Goal: Information Seeking & Learning: Learn about a topic

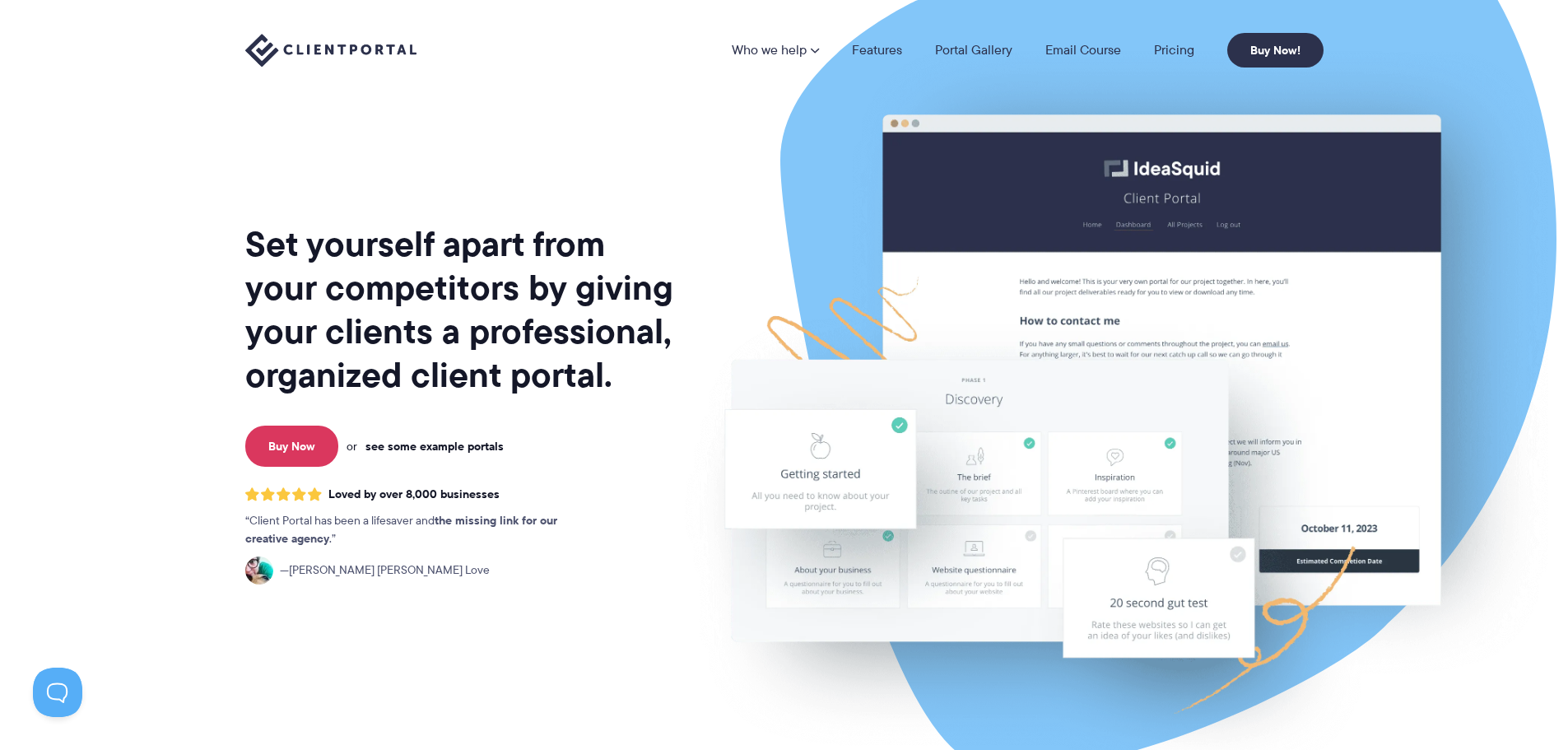
click at [461, 447] on link "see some example portals" at bounding box center [434, 446] width 138 height 15
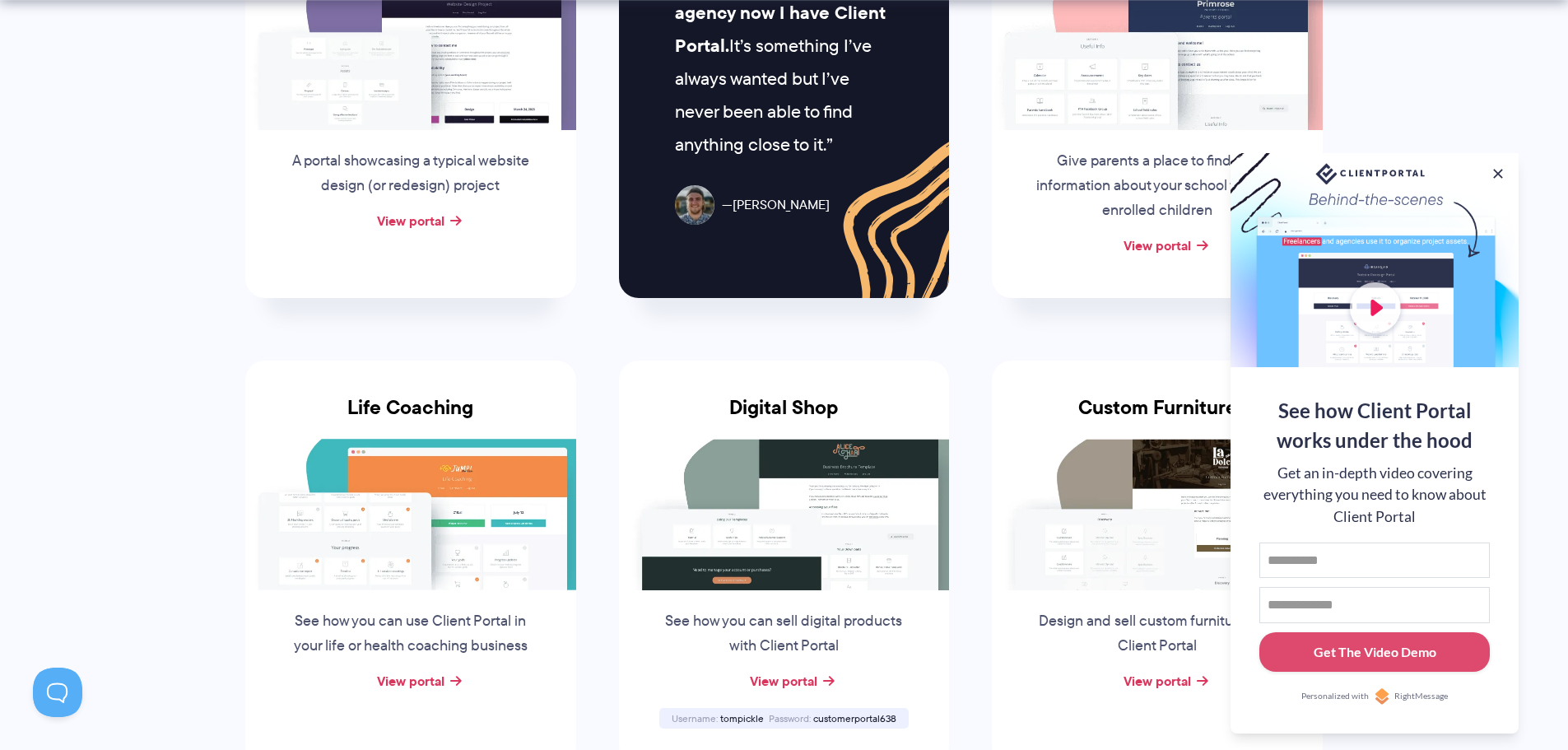
scroll to position [960, 0]
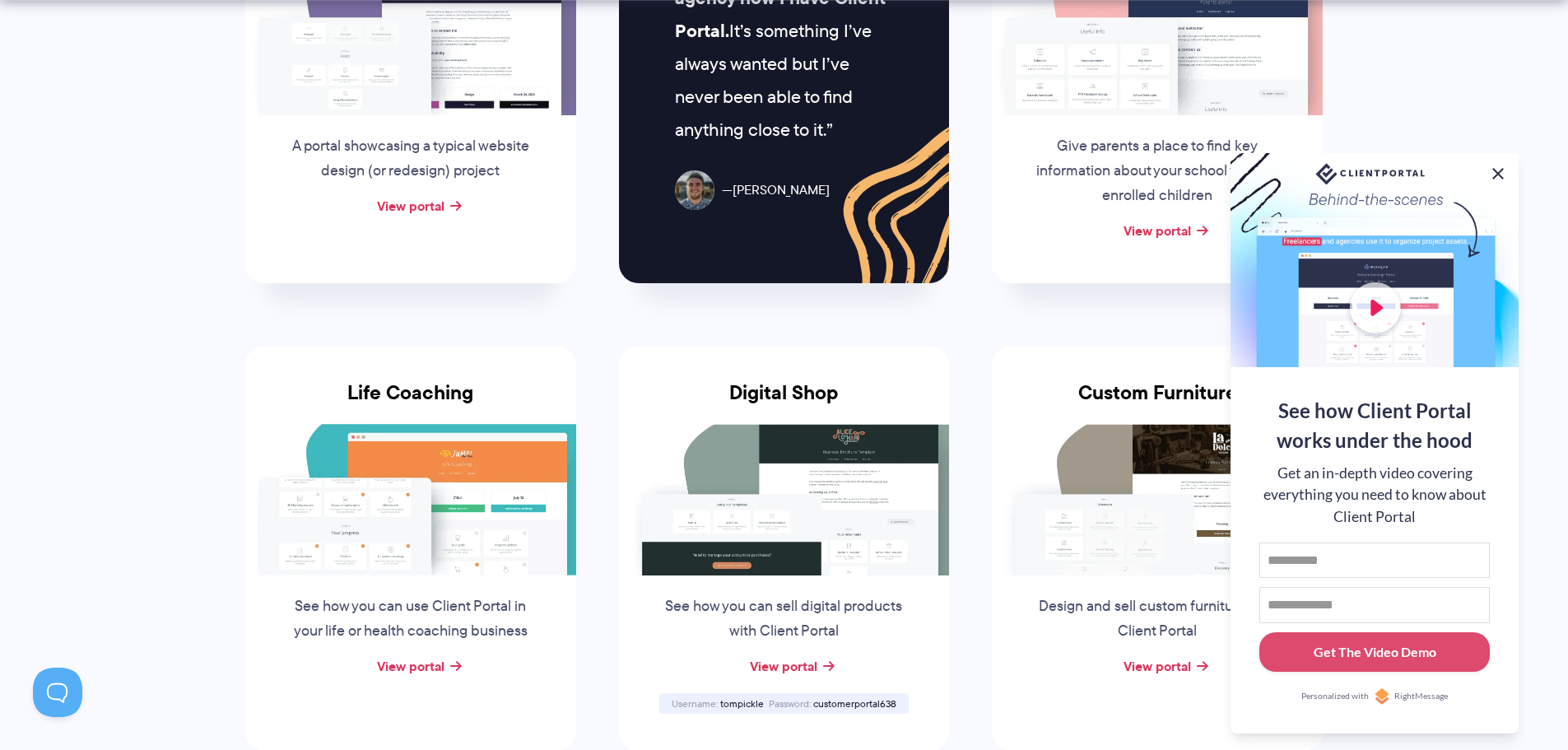
click at [1494, 172] on button at bounding box center [1498, 174] width 20 height 20
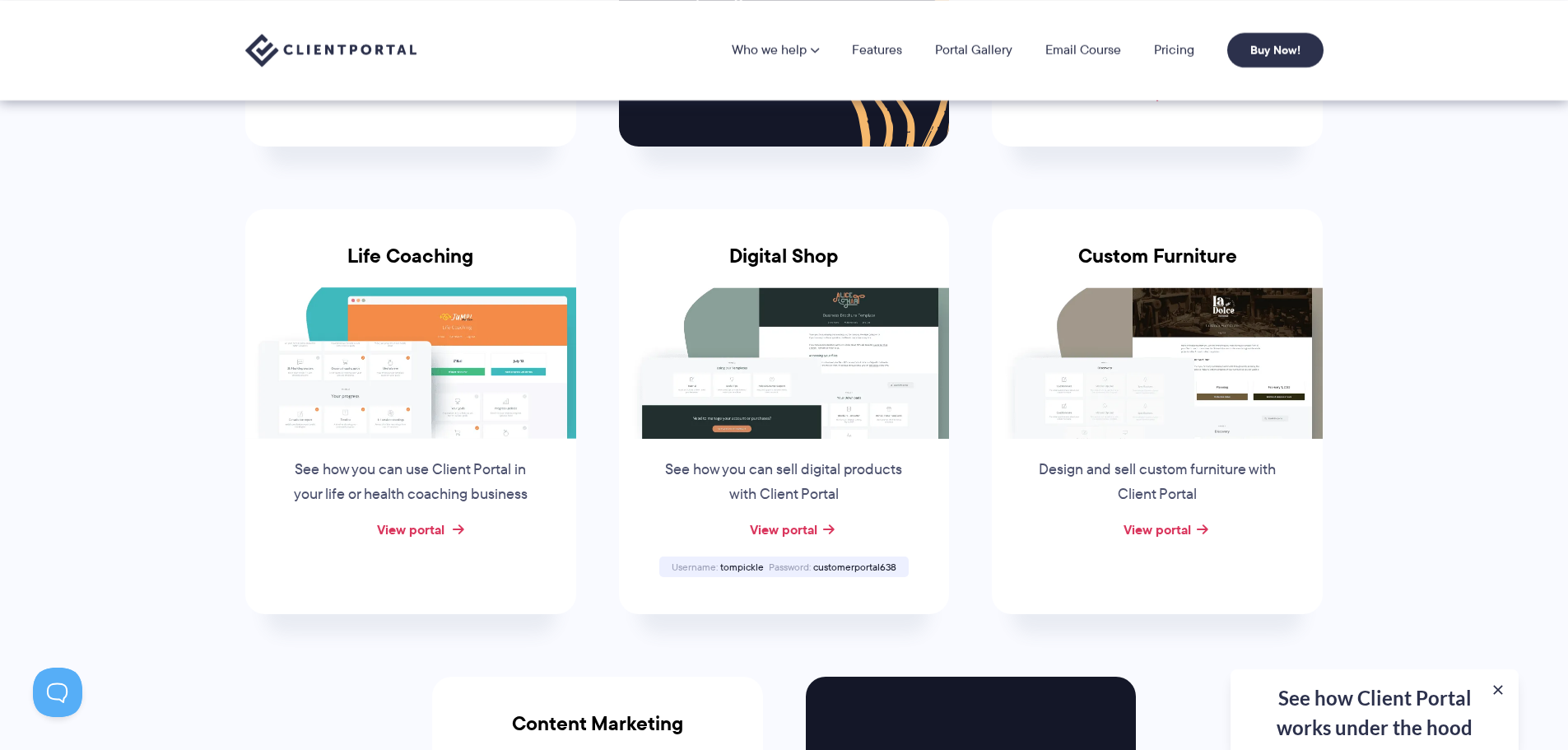
scroll to position [549, 0]
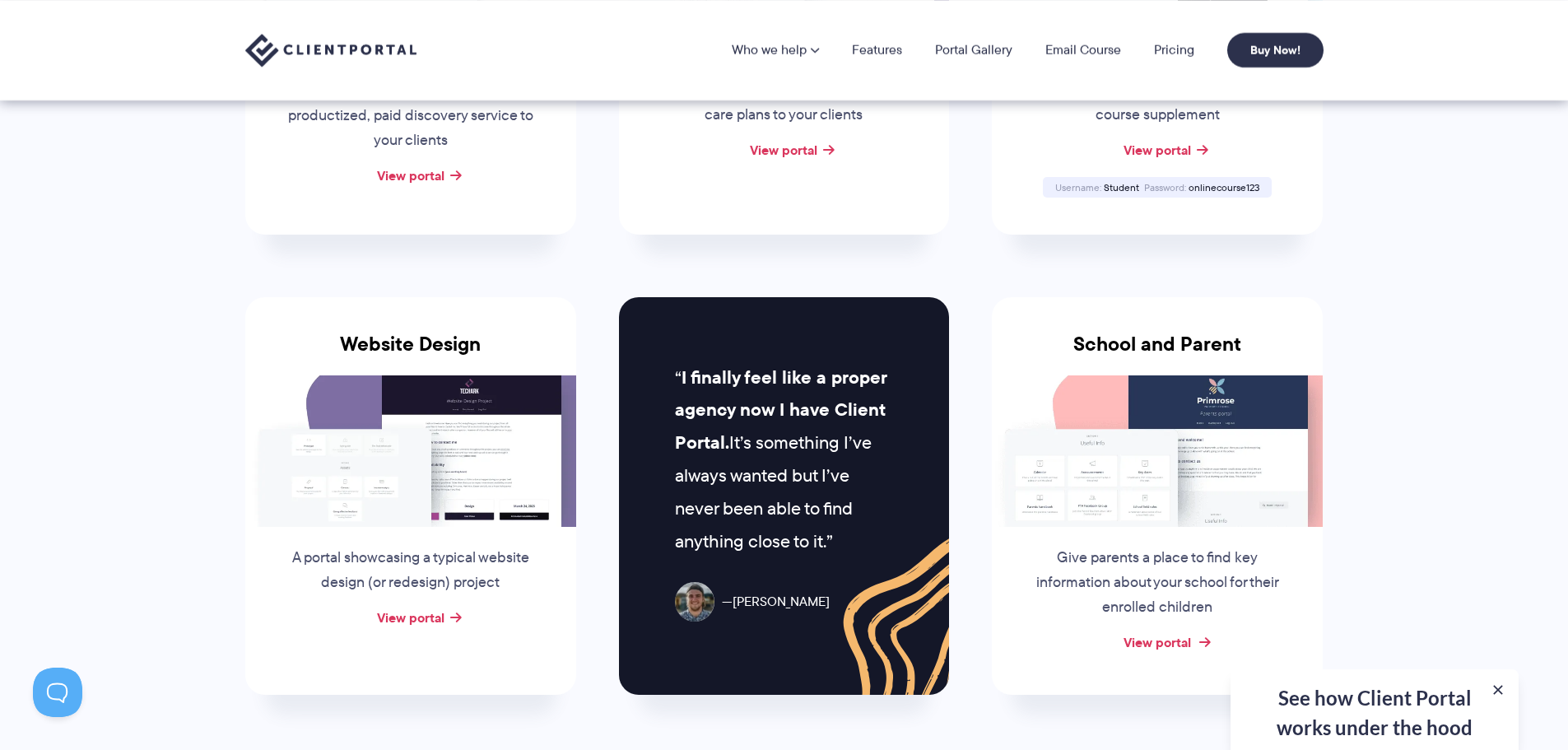
click at [1148, 637] on link "View portal" at bounding box center [1157, 642] width 68 height 20
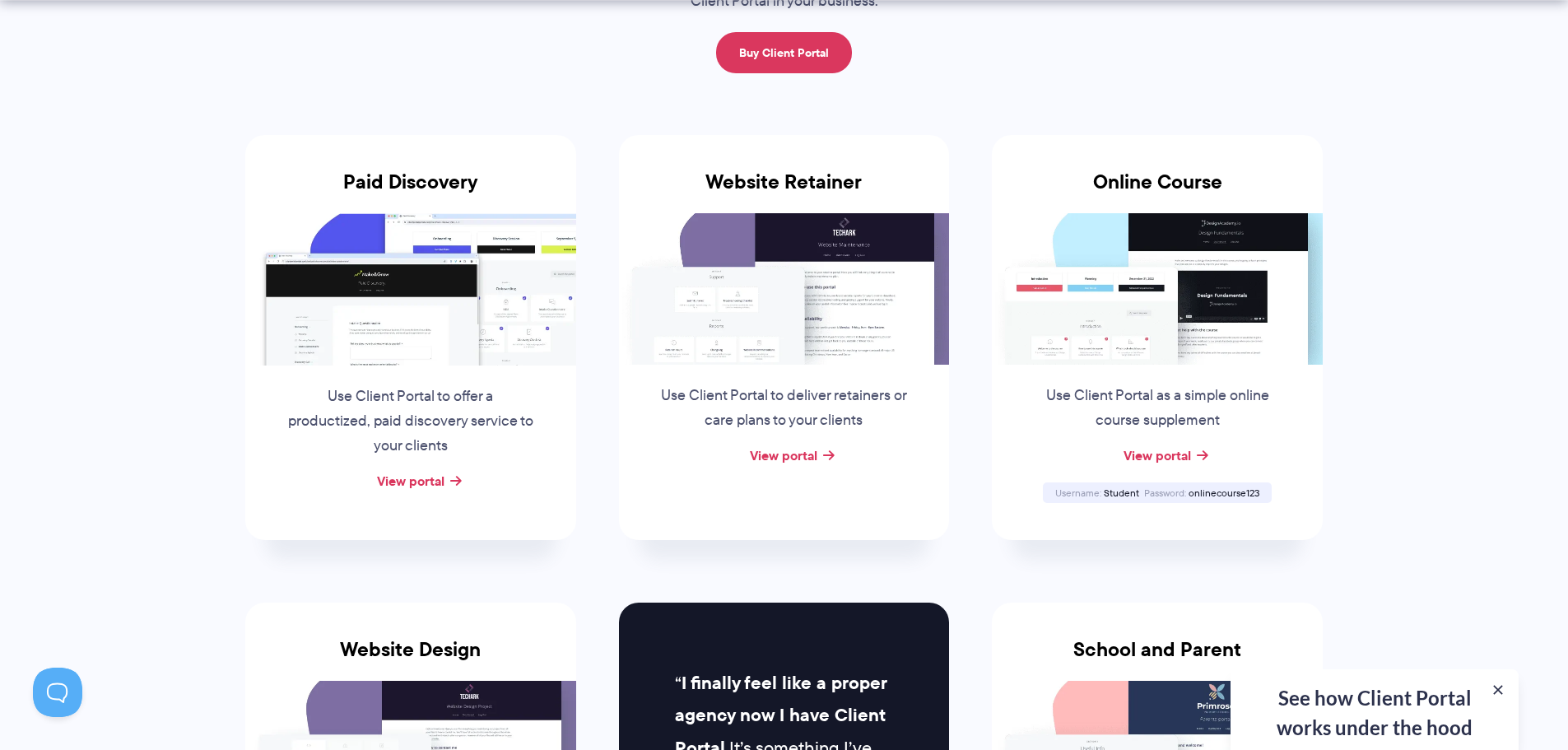
scroll to position [274, 0]
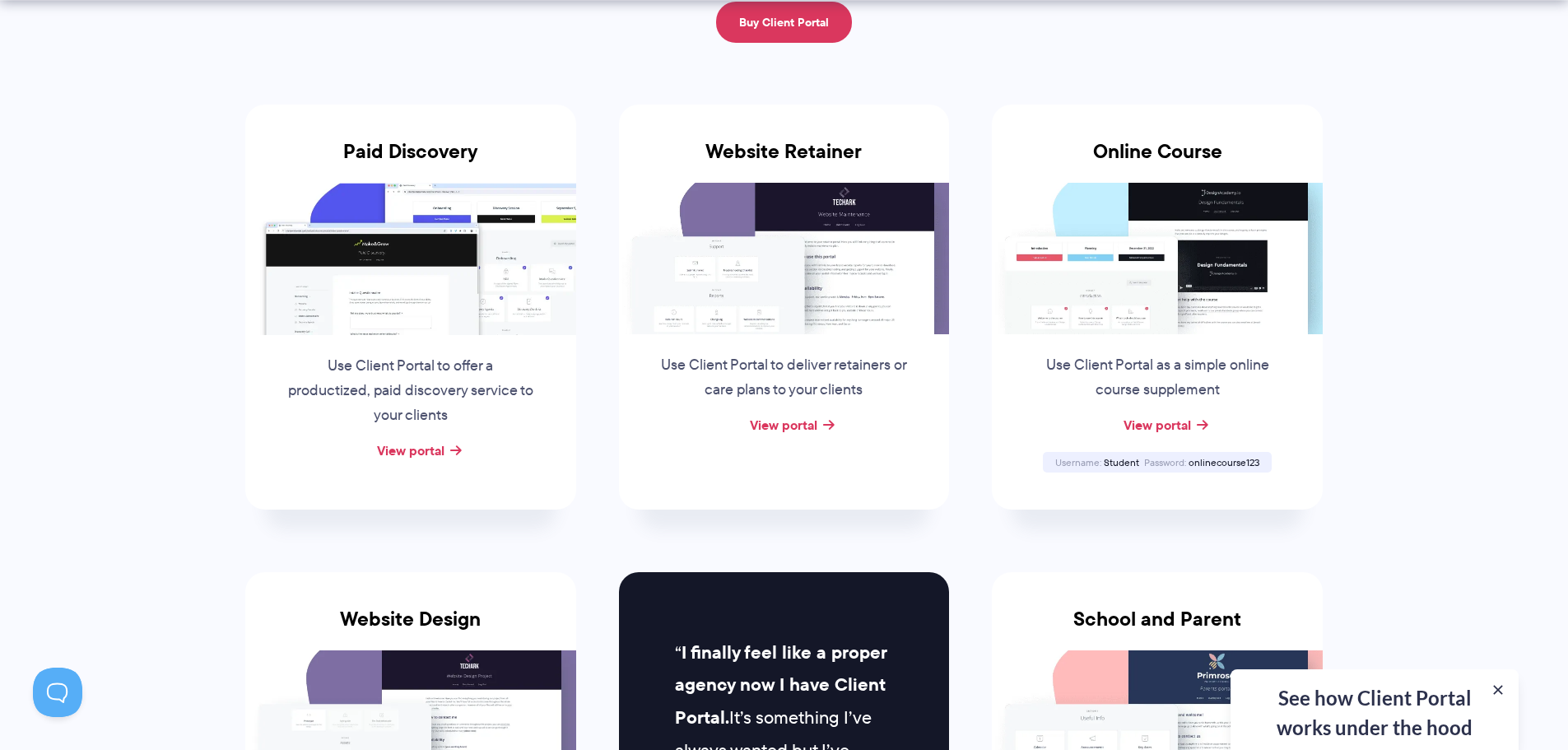
drag, startPoint x: 435, startPoint y: 298, endPoint x: 431, endPoint y: 308, distance: 10.8
click at [434, 298] on img at bounding box center [411, 259] width 331 height 151
click at [412, 451] on link "View portal" at bounding box center [411, 451] width 68 height 20
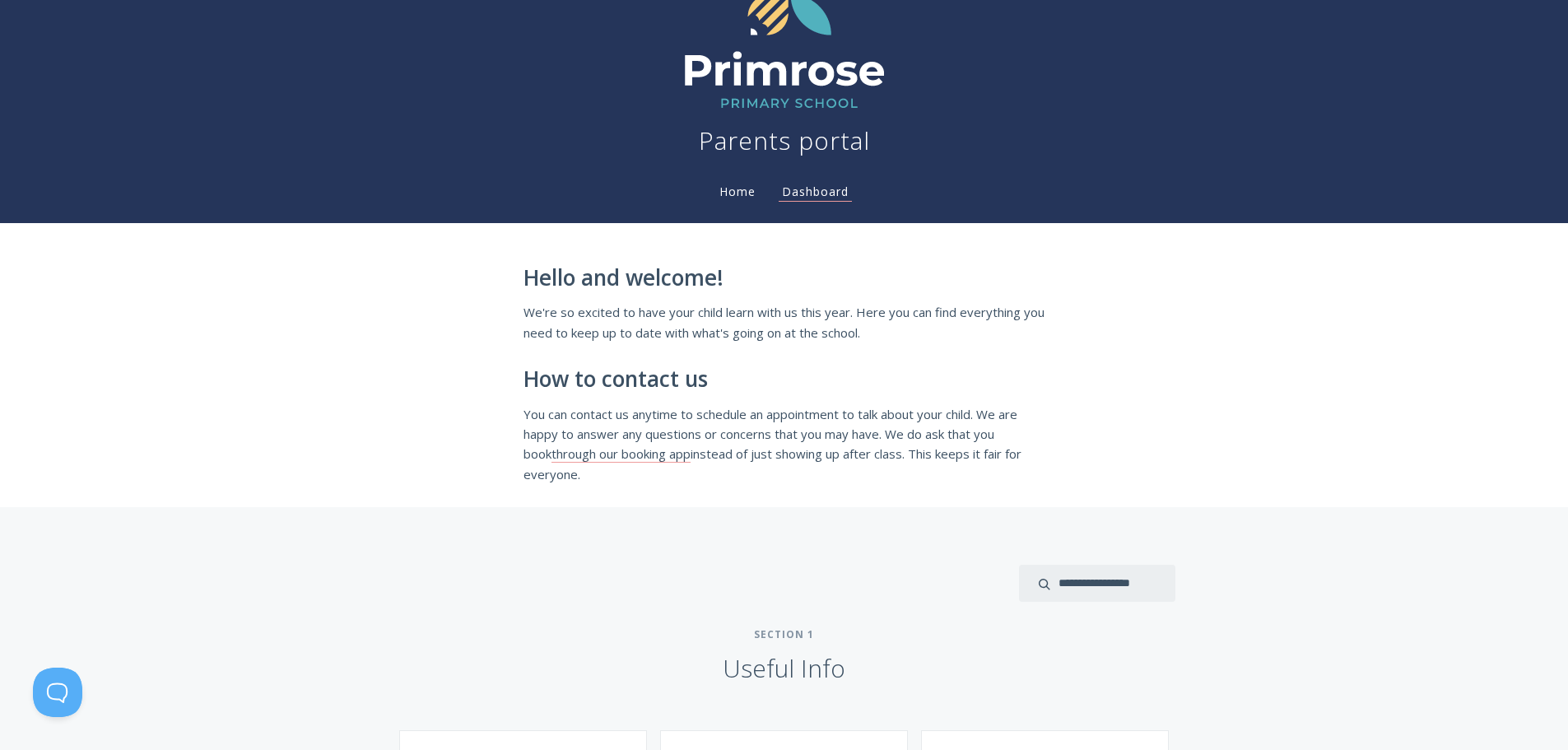
scroll to position [412, 0]
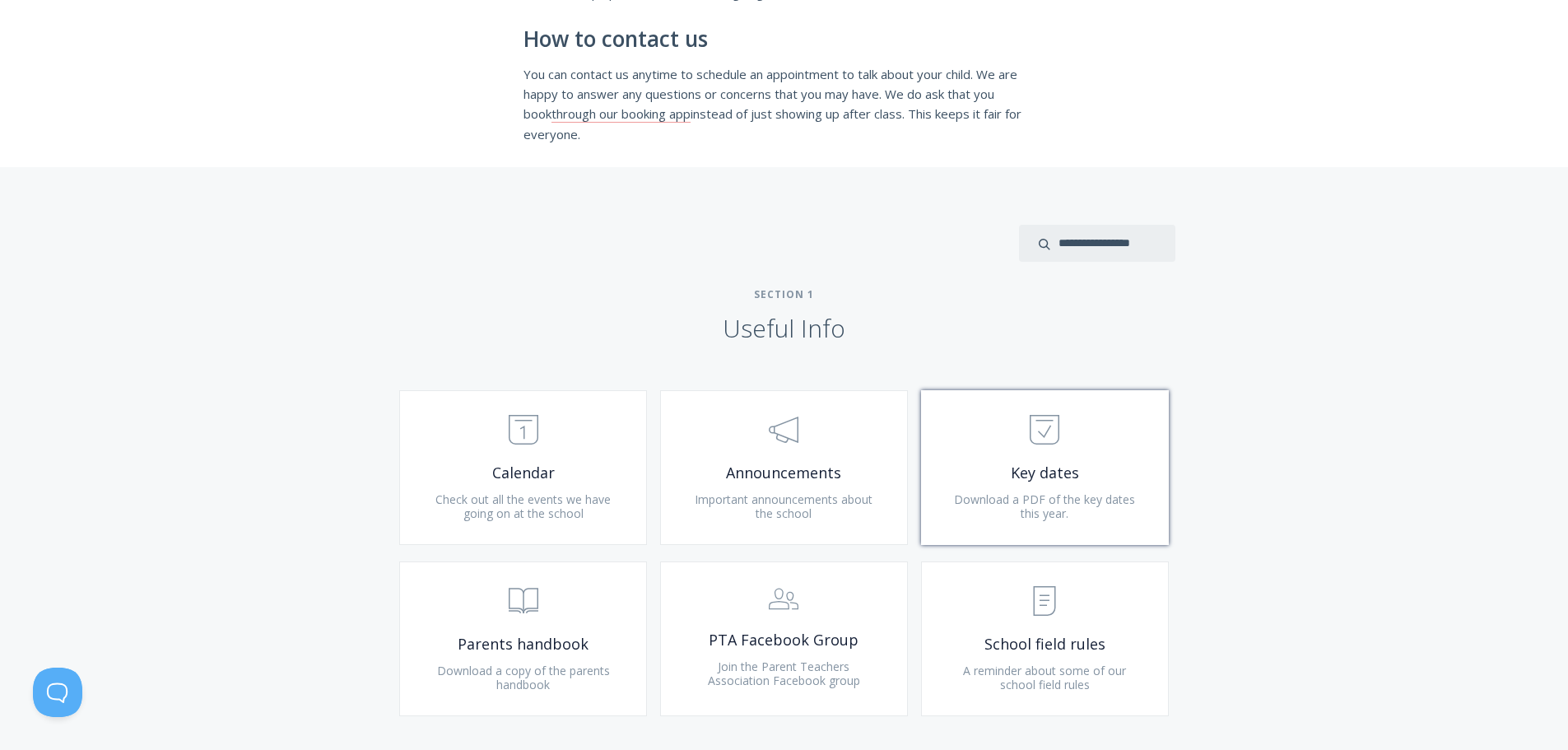
click at [1007, 465] on span "Key dates" at bounding box center [1045, 472] width 197 height 19
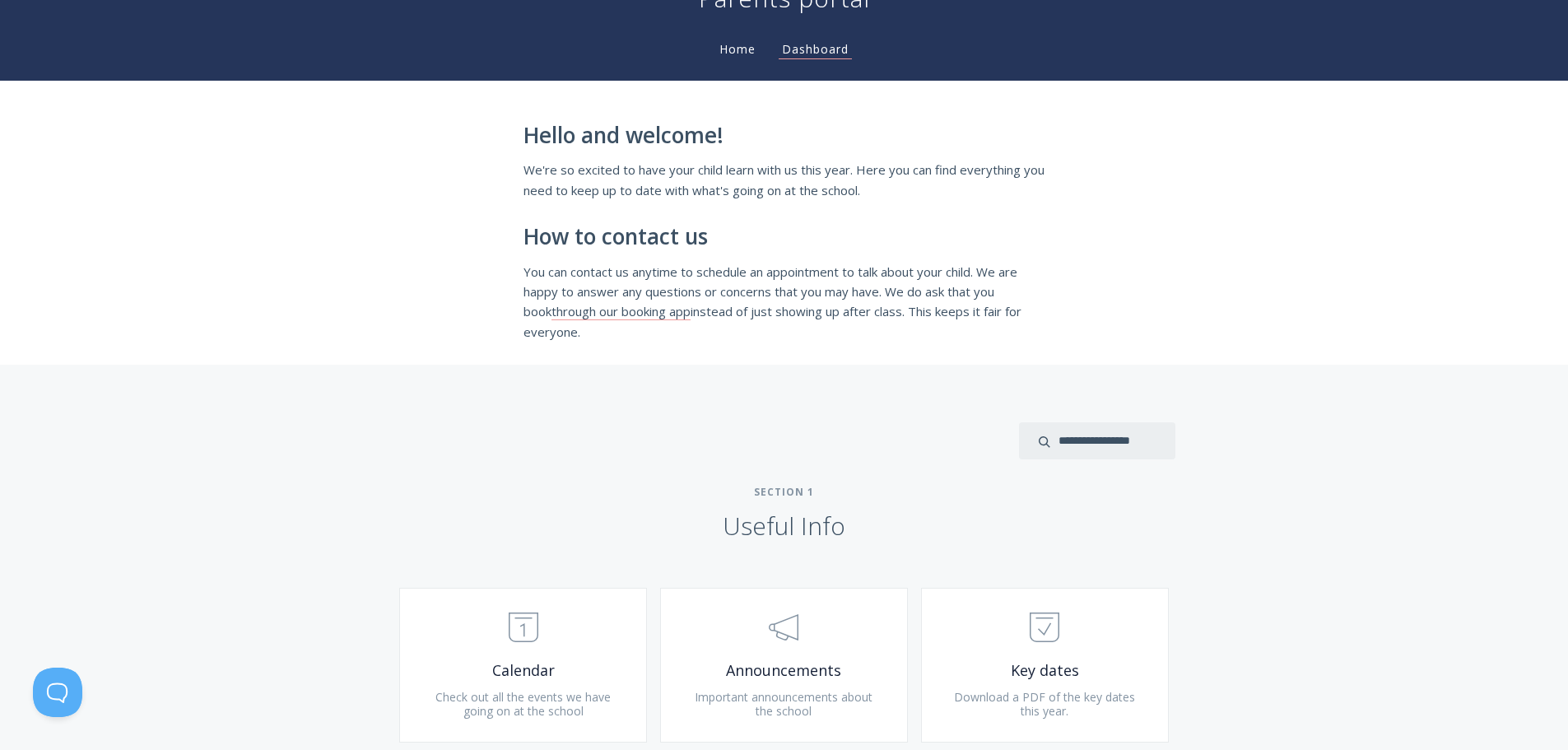
scroll to position [603, 0]
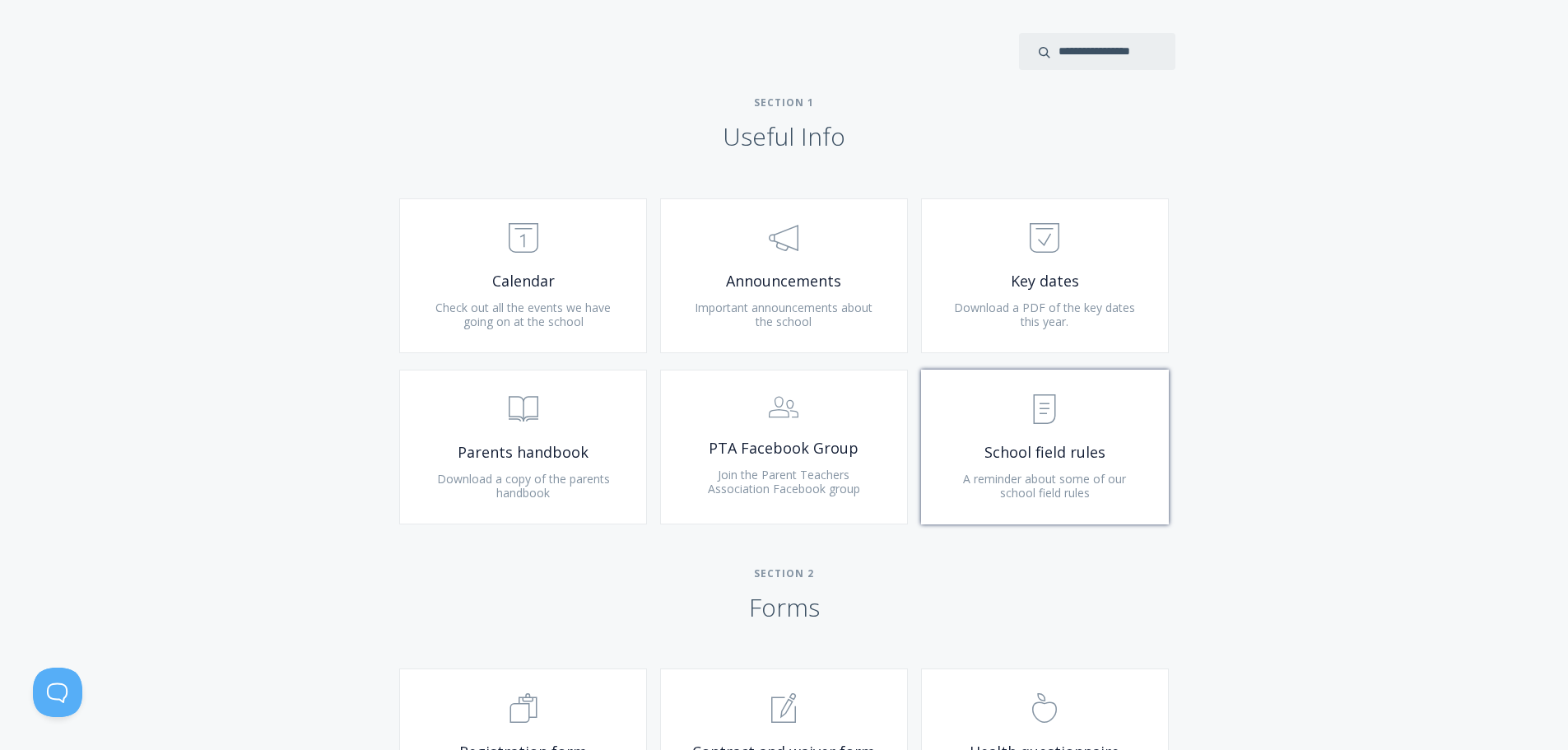
click at [1030, 477] on span "A reminder about some of our school field rules" at bounding box center [1045, 485] width 163 height 31
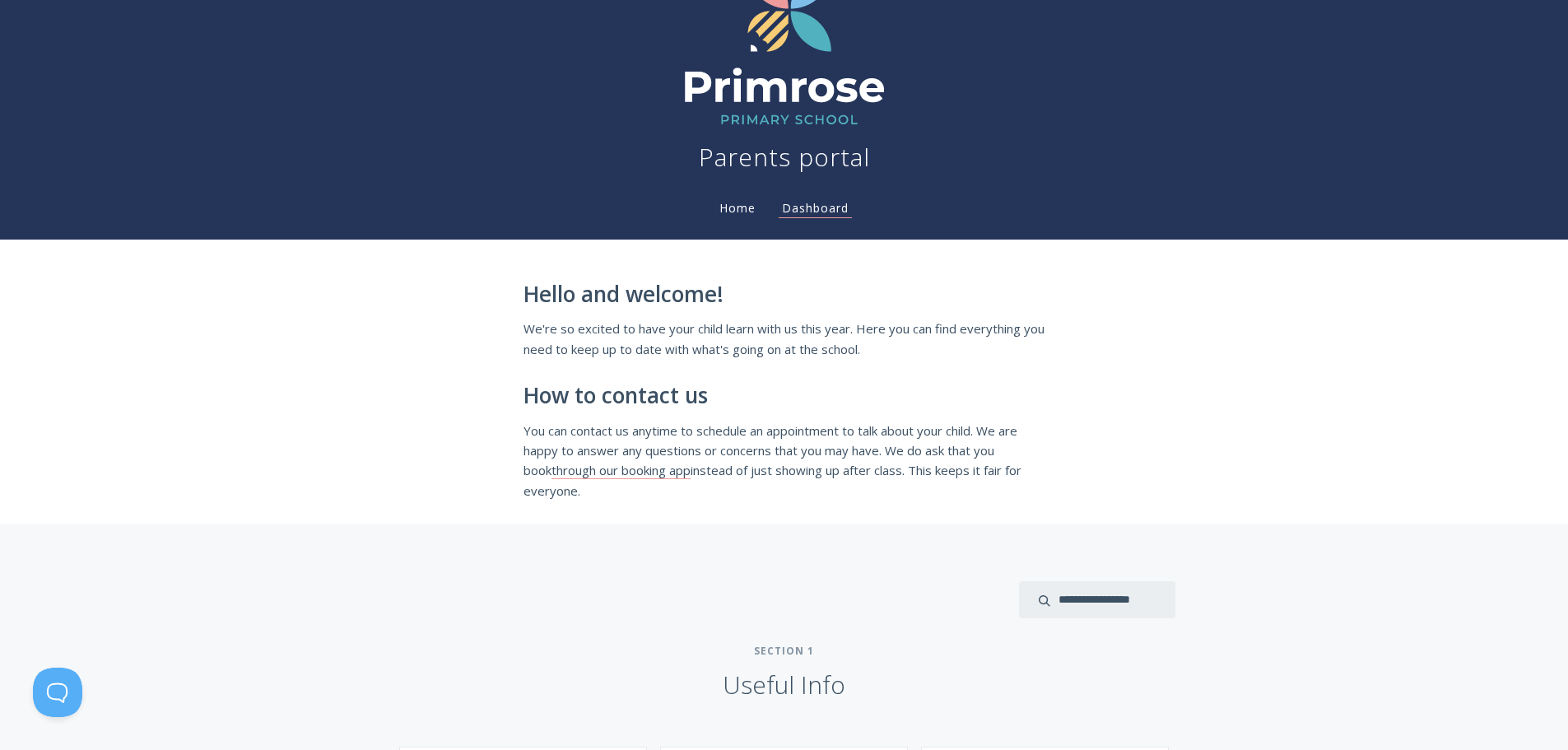
scroll to position [55, 0]
click at [728, 204] on link "Home" at bounding box center [737, 209] width 43 height 16
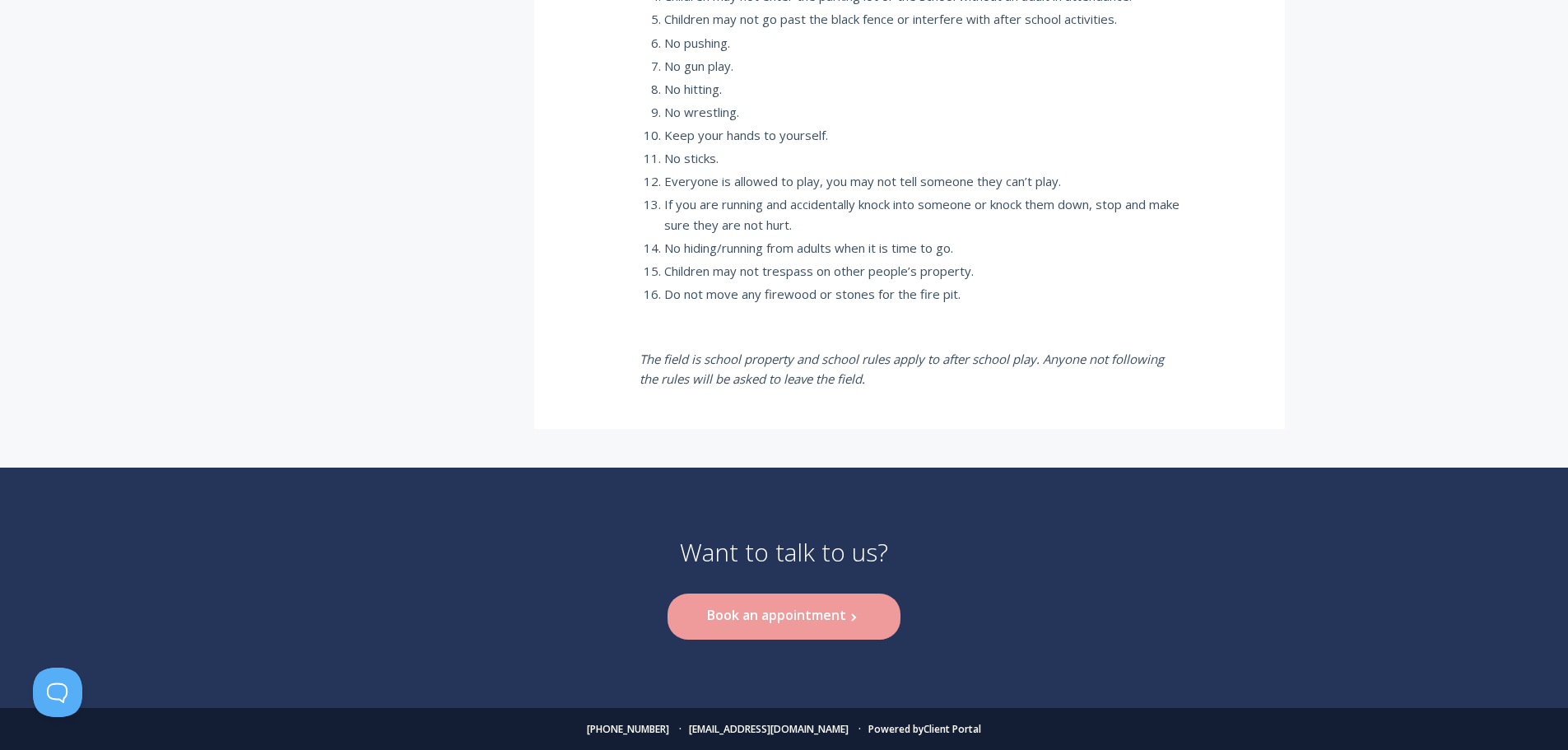
scroll to position [211, 0]
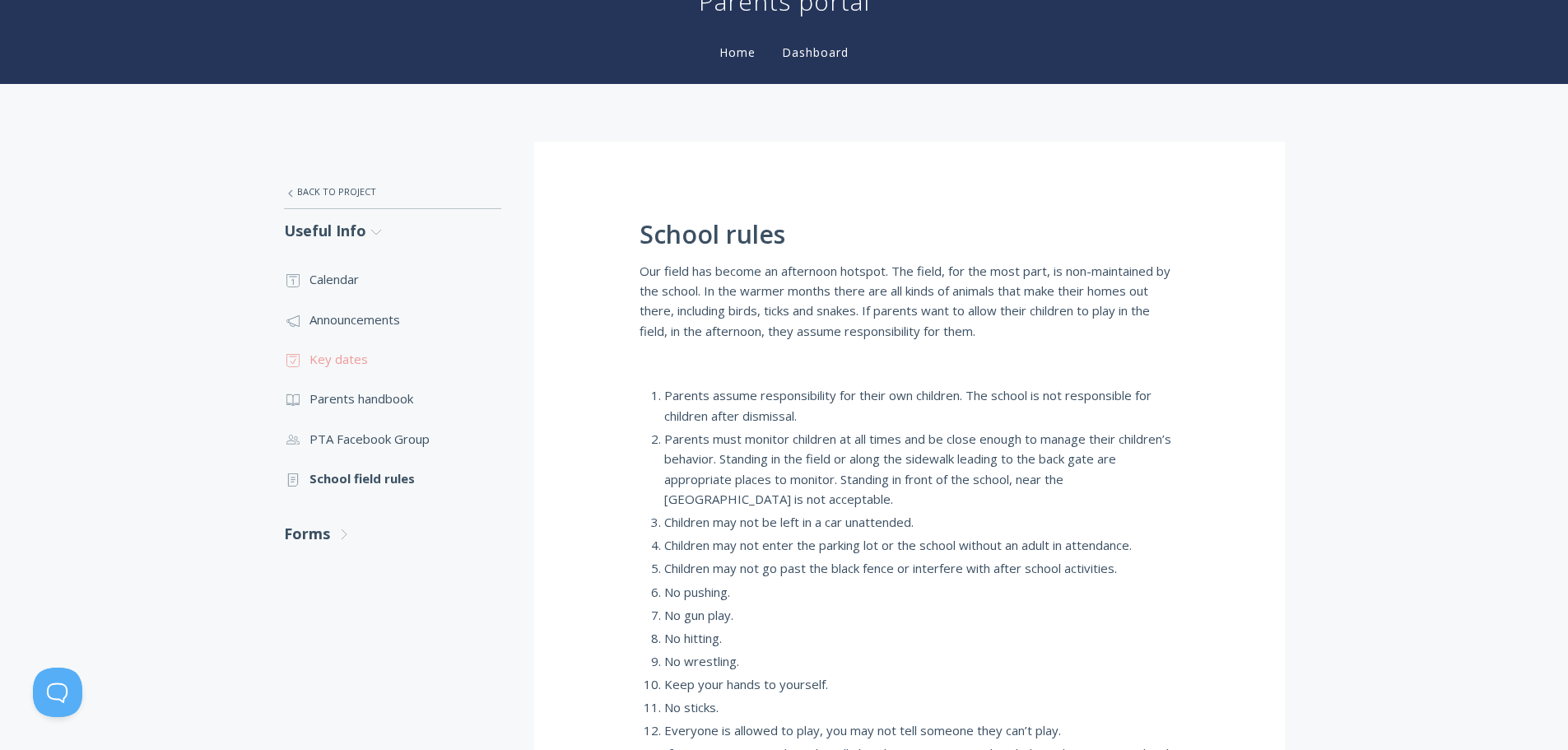
click at [347, 360] on link ".st0{fill:none;stroke:#000000;stroke-width:2;stroke-miterlimit:10;} Untitled-18…" at bounding box center [392, 359] width 217 height 40
click at [385, 437] on link ".st0{fill:none;stroke:#000000;stroke-width:2;stroke-miterlimit:10;} 3. Communic…" at bounding box center [392, 439] width 217 height 40
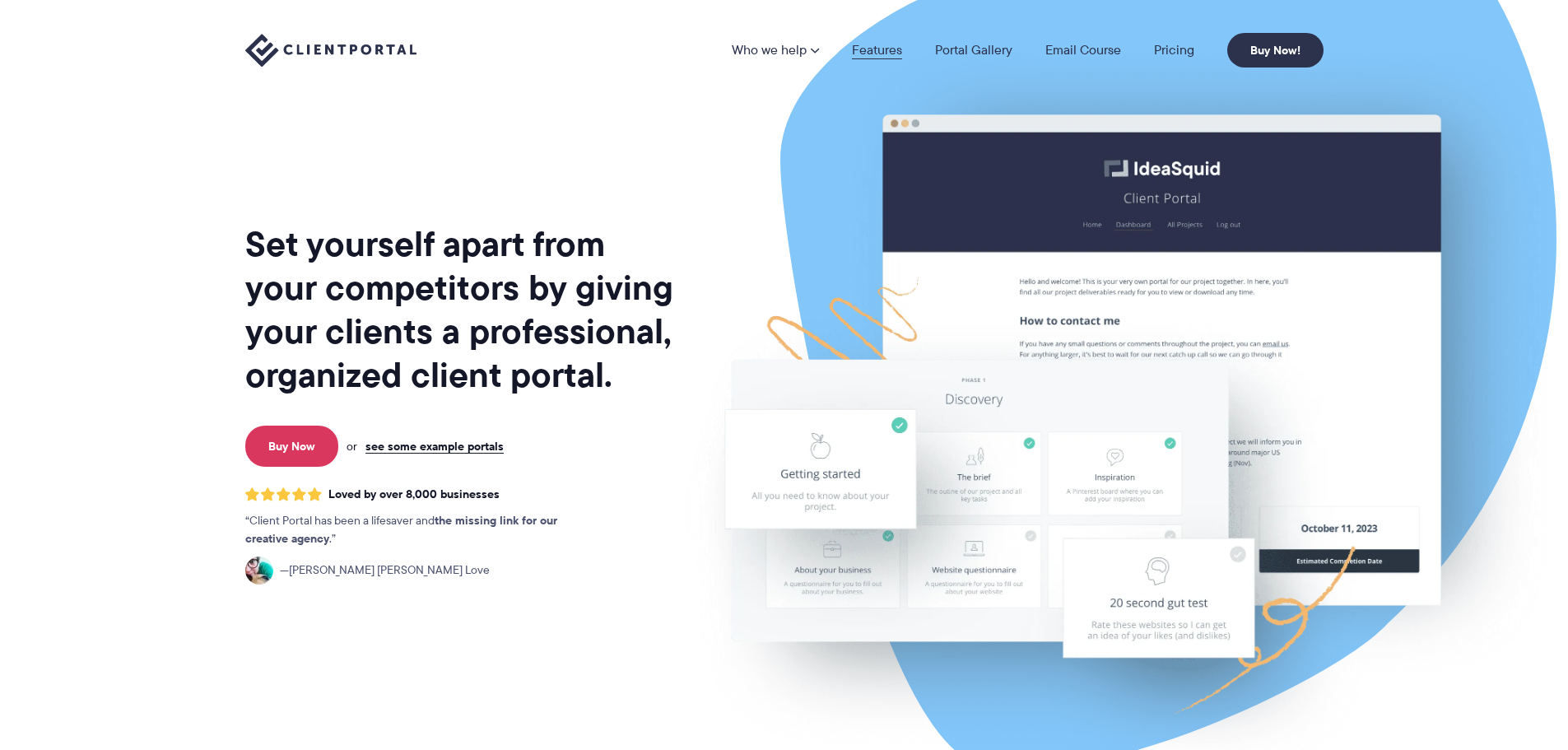
click at [862, 45] on link "Features" at bounding box center [877, 50] width 50 height 13
click at [869, 48] on link "Features" at bounding box center [877, 50] width 50 height 13
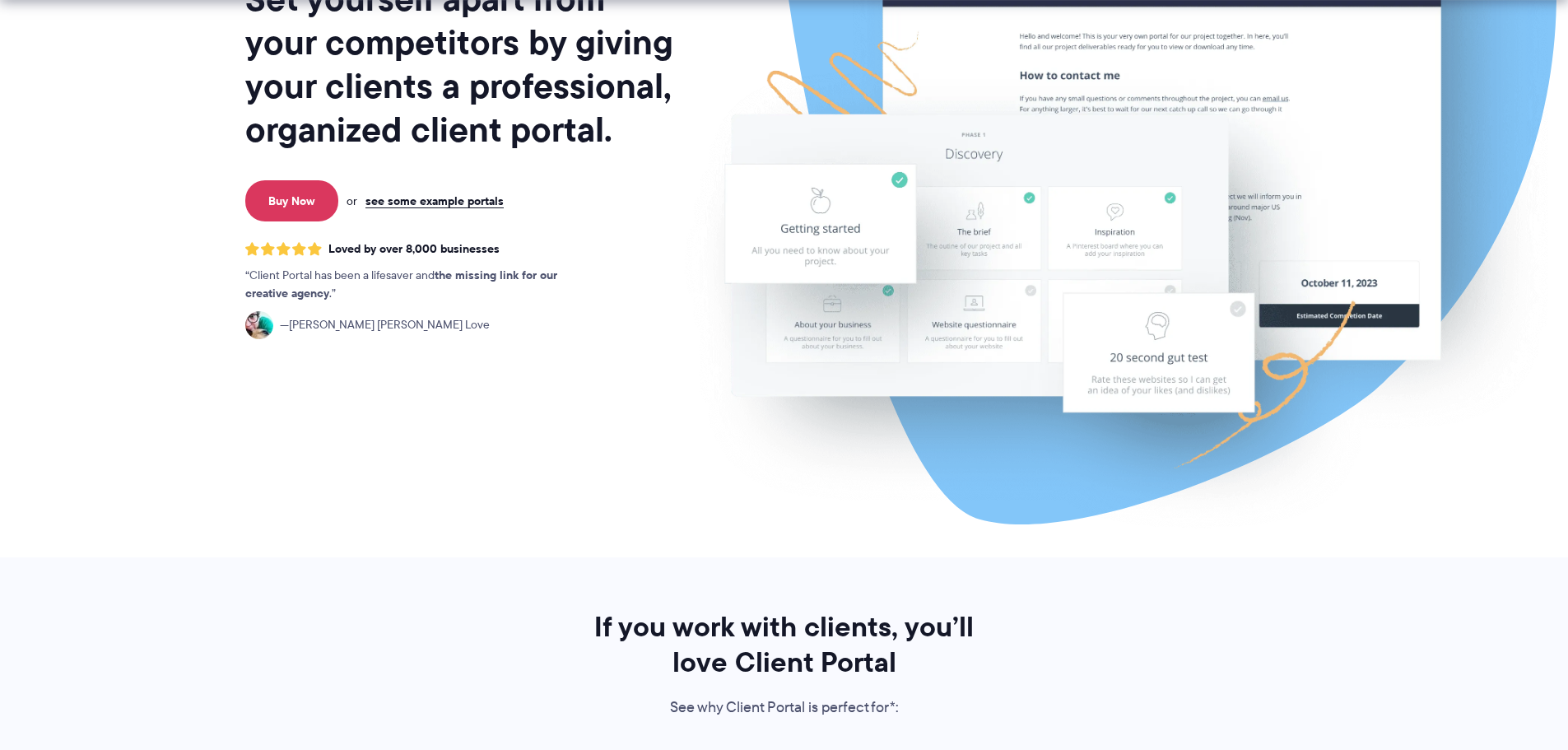
scroll to position [685, 0]
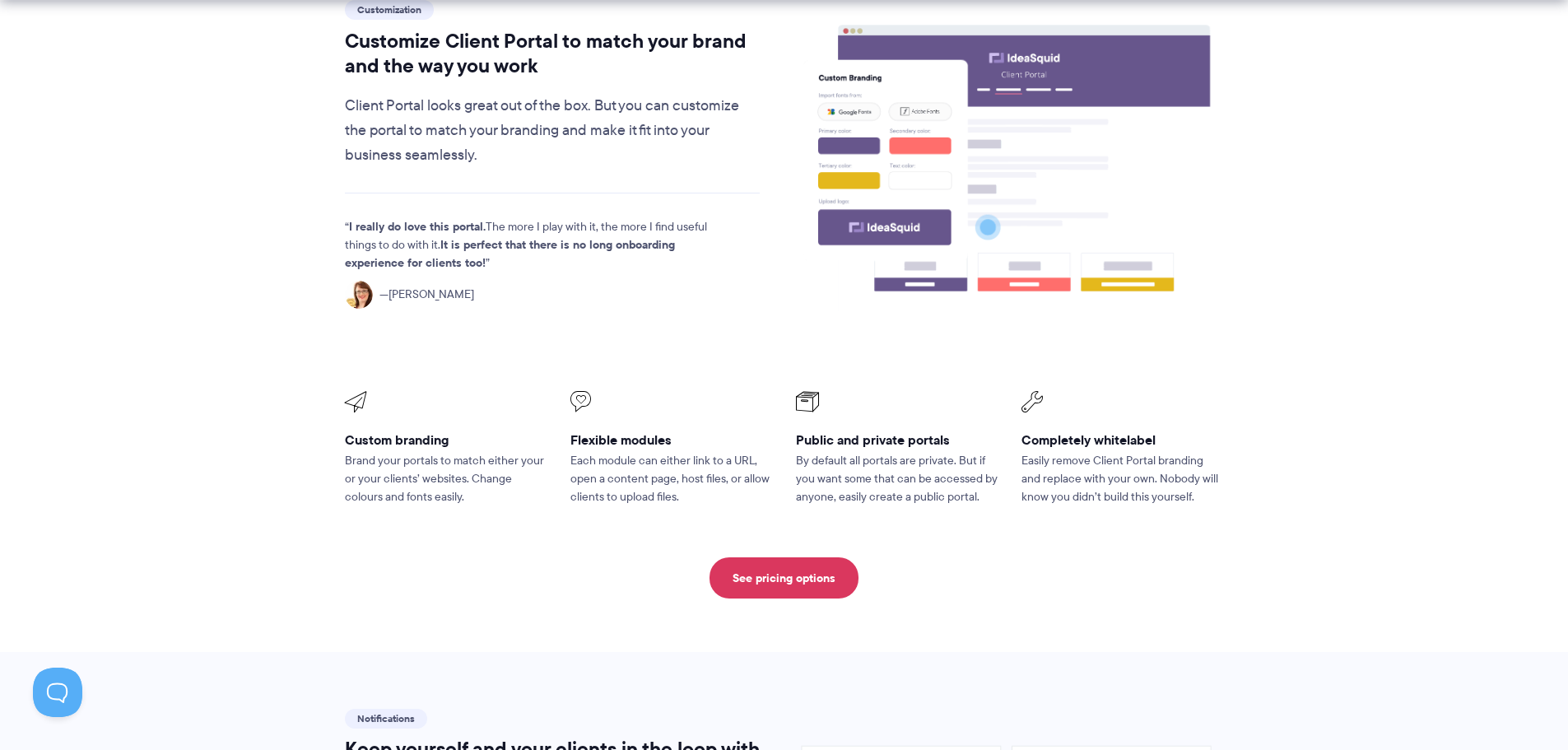
click at [866, 431] on h3 "Public and private portals" at bounding box center [897, 439] width 203 height 17
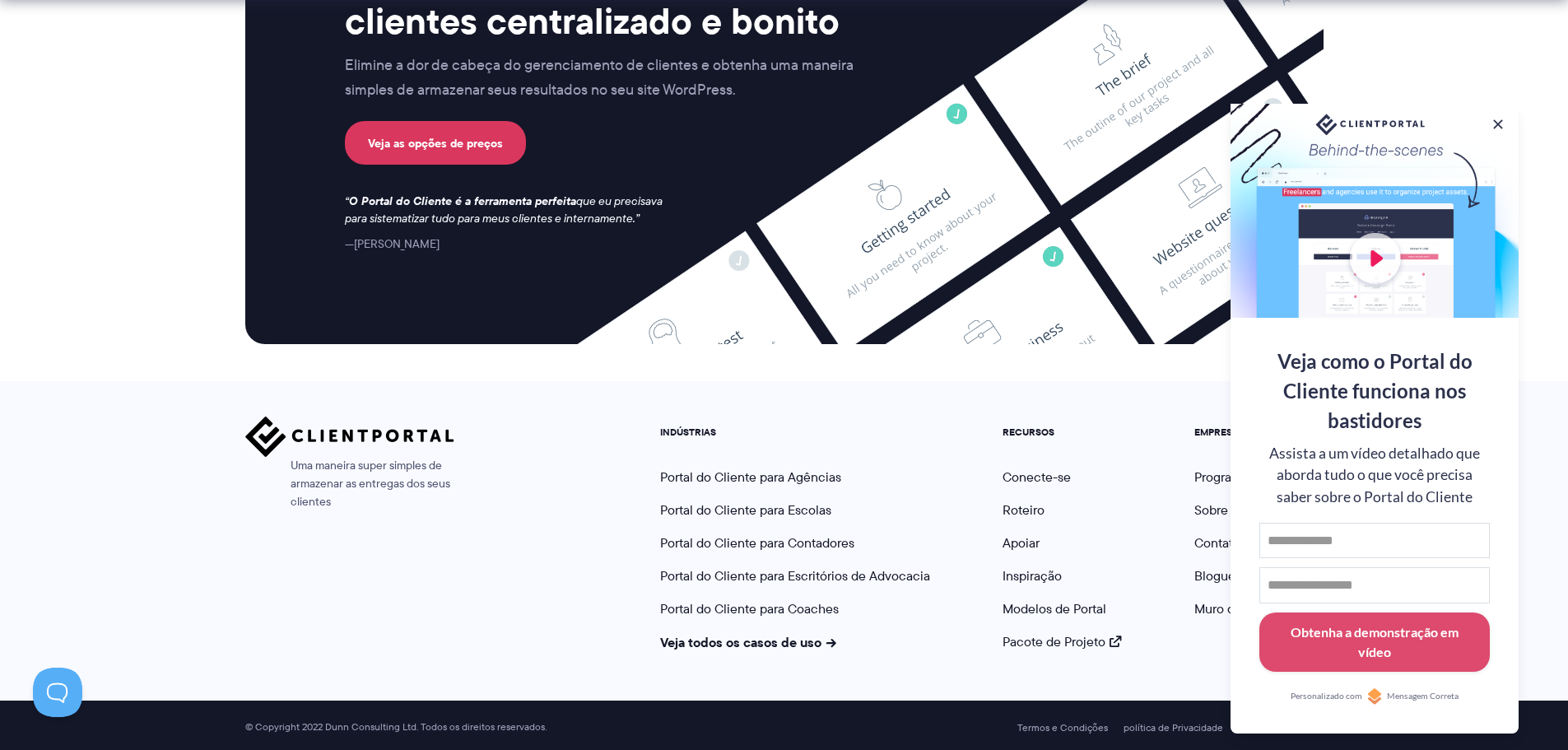
scroll to position [4573, 0]
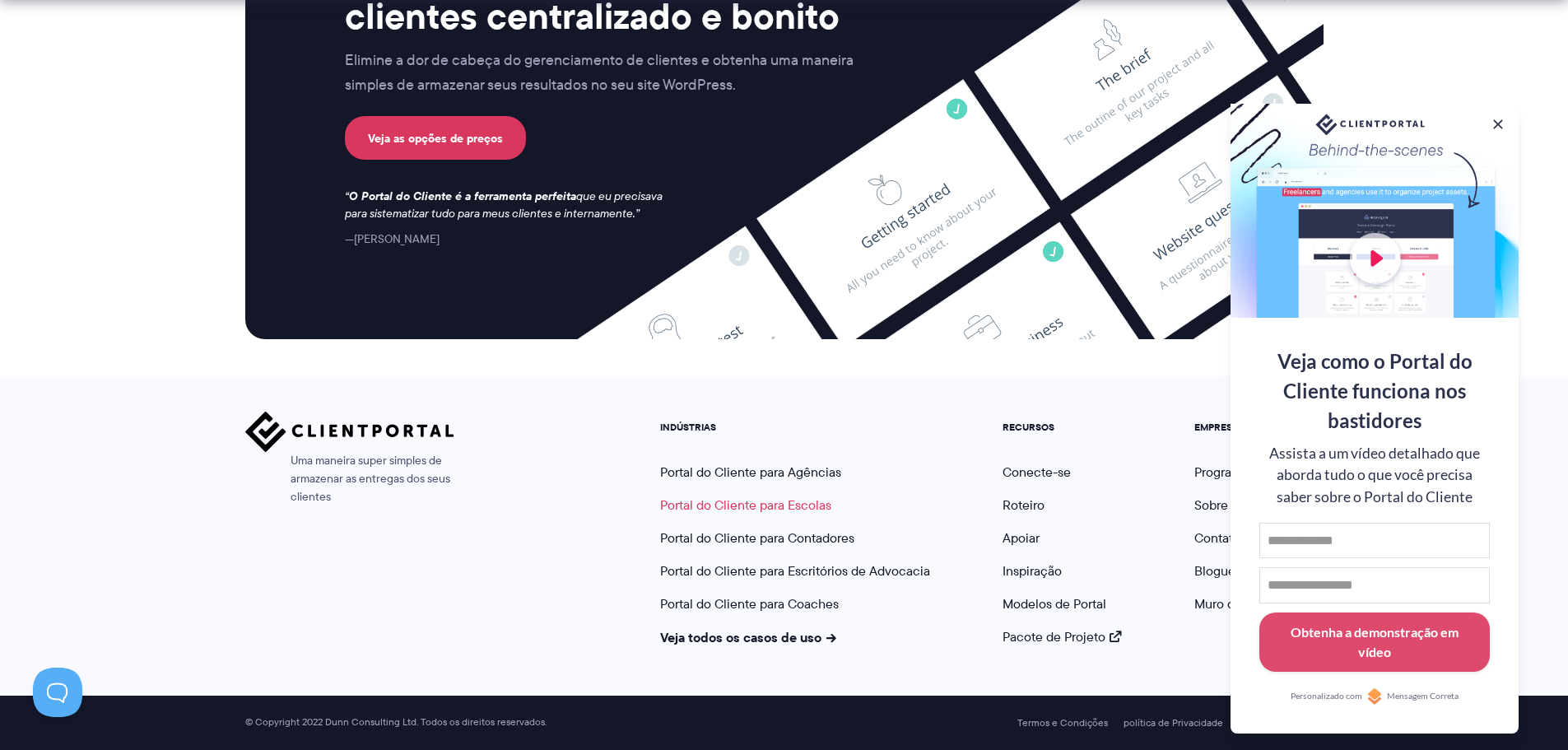
click at [739, 502] on font "Portal do Cliente para Escolas" at bounding box center [745, 504] width 171 height 19
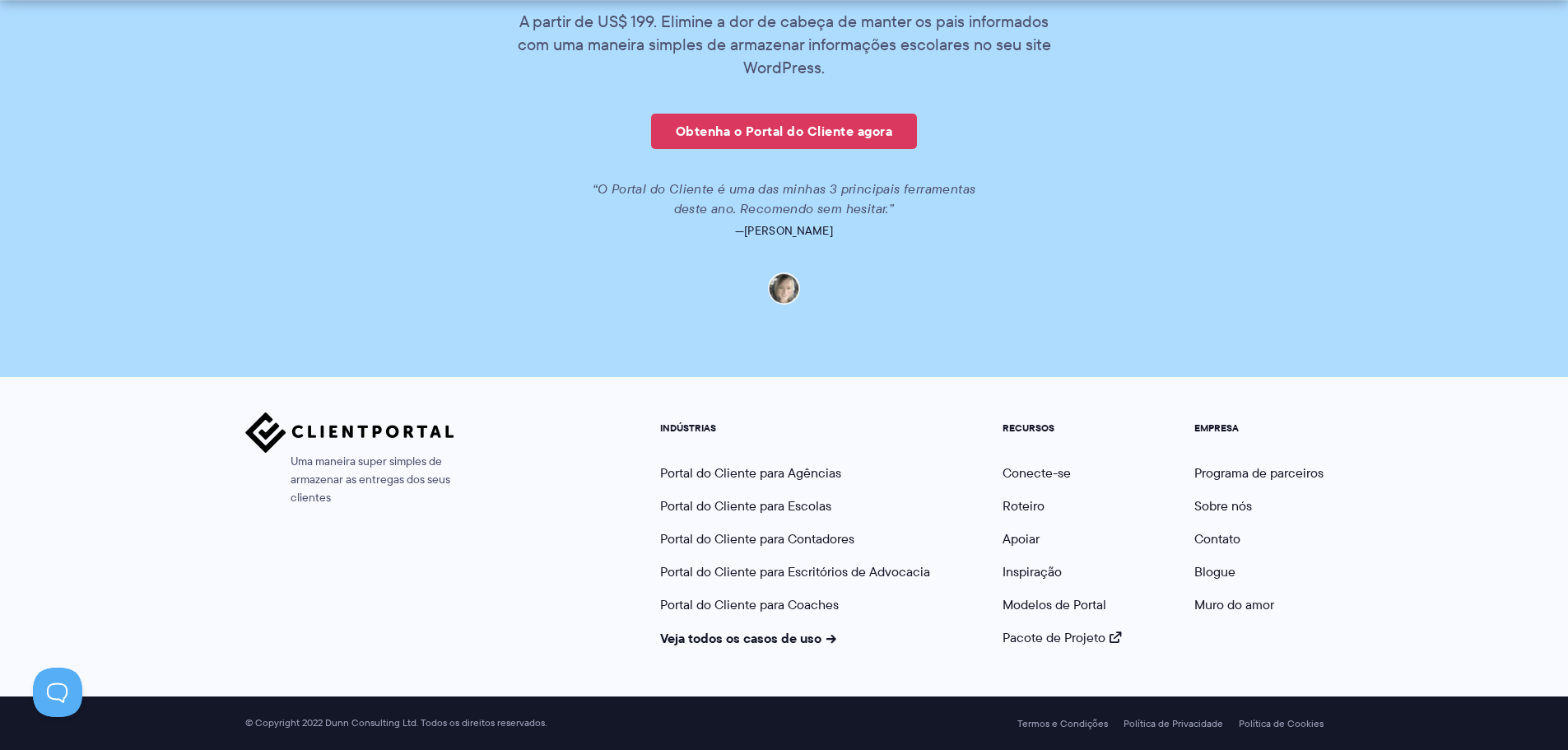
scroll to position [3861, 0]
